Goal: Information Seeking & Learning: Learn about a topic

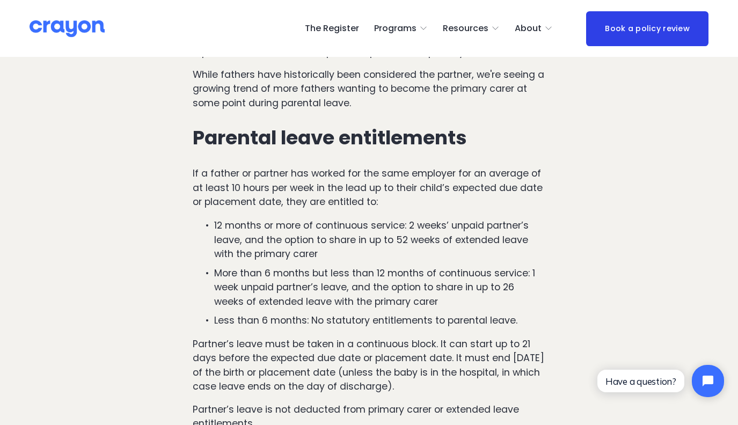
scroll to position [1361, 0]
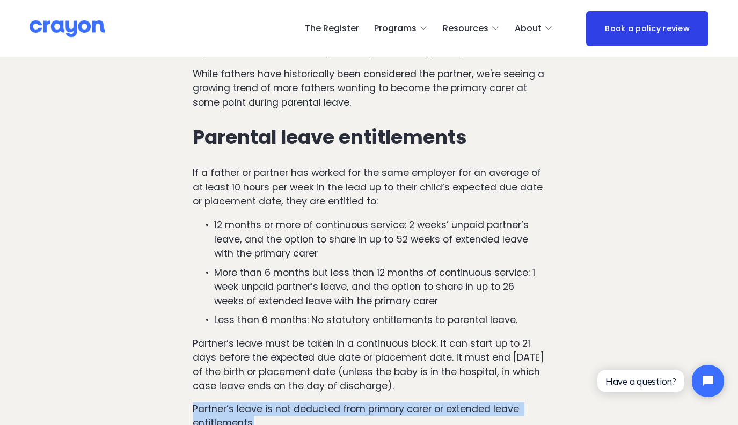
drag, startPoint x: 257, startPoint y: 369, endPoint x: 192, endPoint y: 351, distance: 67.2
copy p "Partner’s leave is not deducted from primary carer or extended leave entitlemen…"
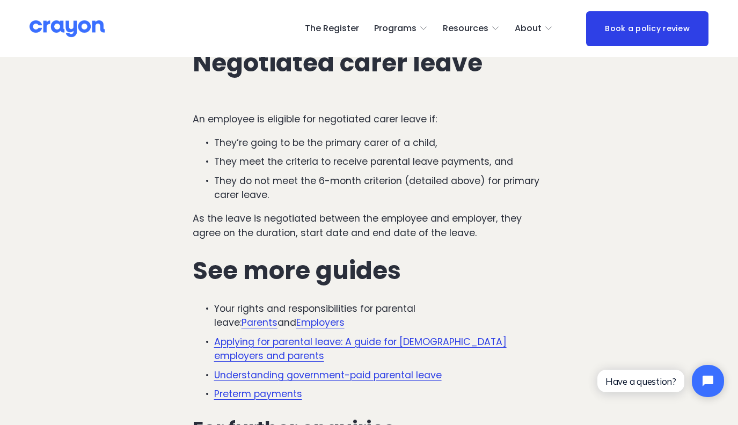
scroll to position [2582, 0]
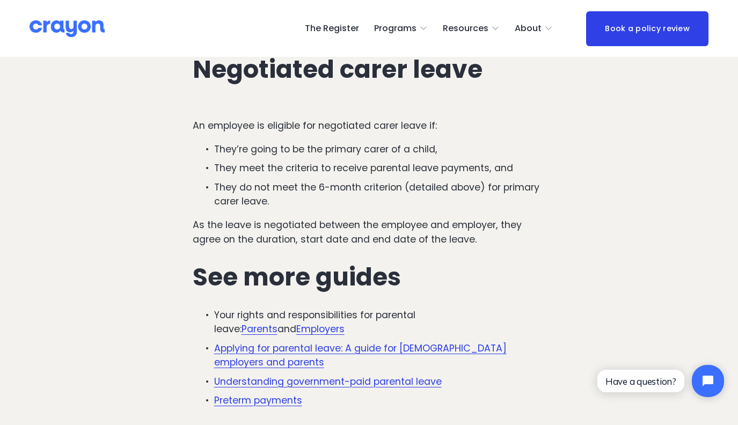
click at [277, 322] on link "Parents" at bounding box center [259, 328] width 36 height 13
